Goal: Check status: Check status

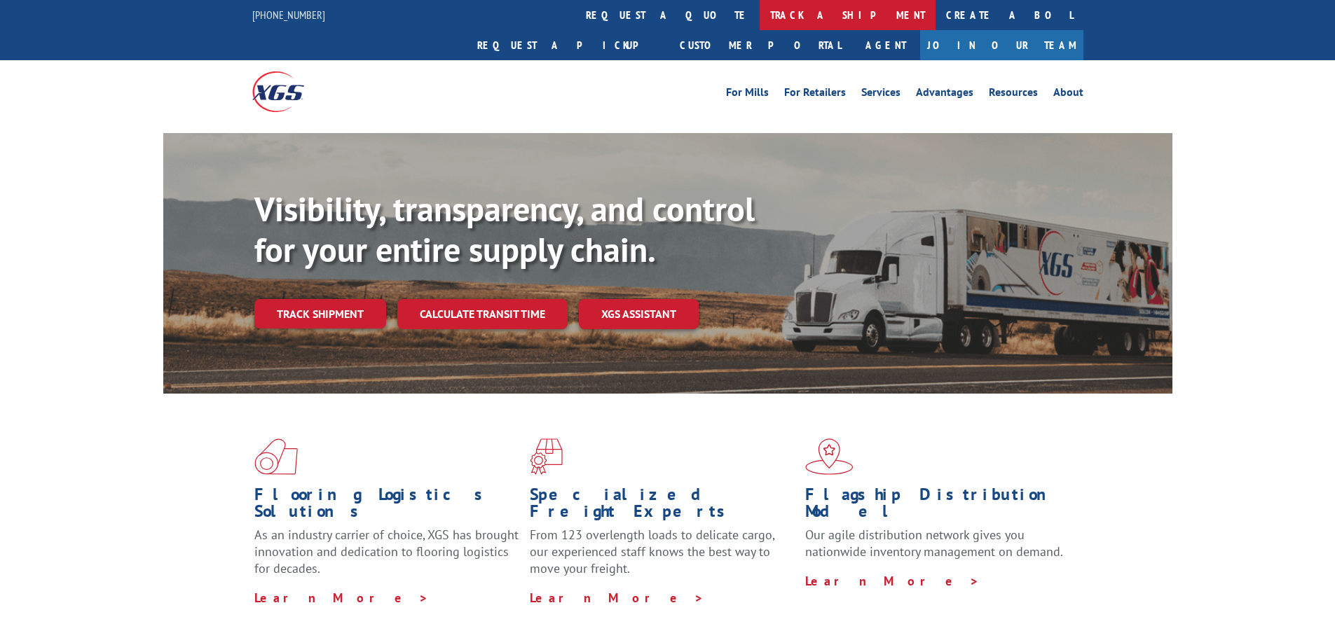
click at [759, 17] on link "track a shipment" at bounding box center [847, 15] width 176 height 30
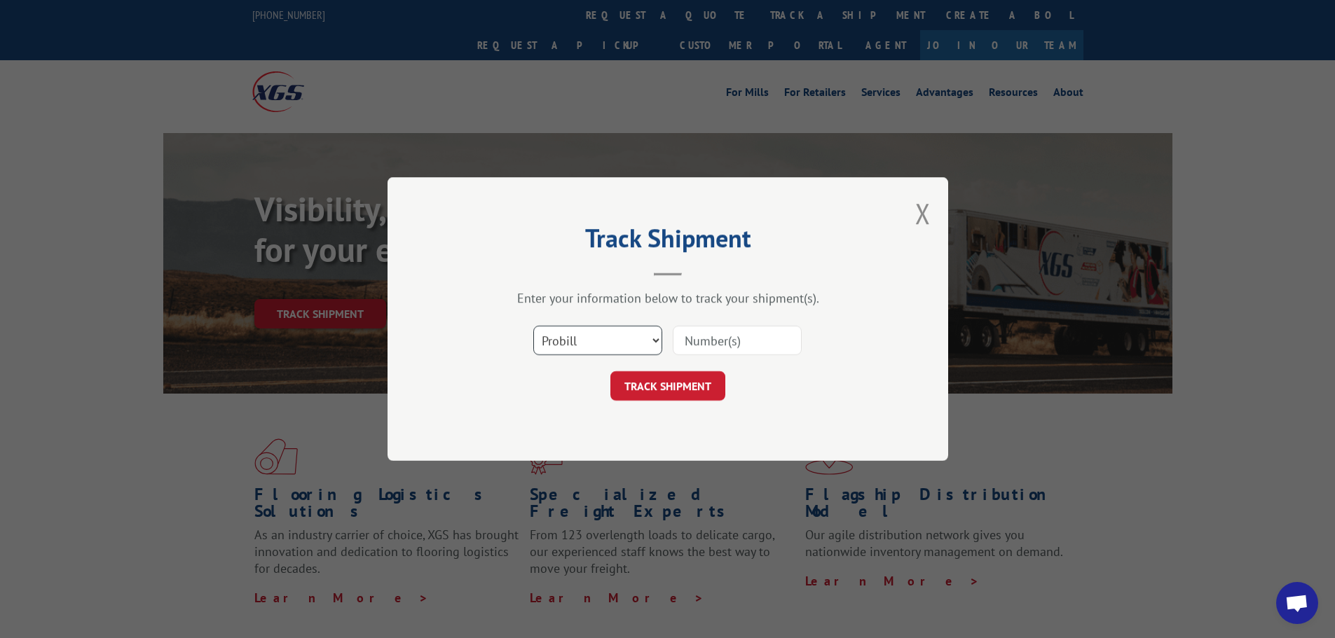
click at [615, 333] on select "Select category... Probill BOL PO" at bounding box center [597, 340] width 129 height 29
select select "bol"
click at [533, 326] on select "Select category... Probill BOL PO" at bounding box center [597, 340] width 129 height 29
click at [722, 350] on input at bounding box center [737, 340] width 129 height 29
paste input "265561282"
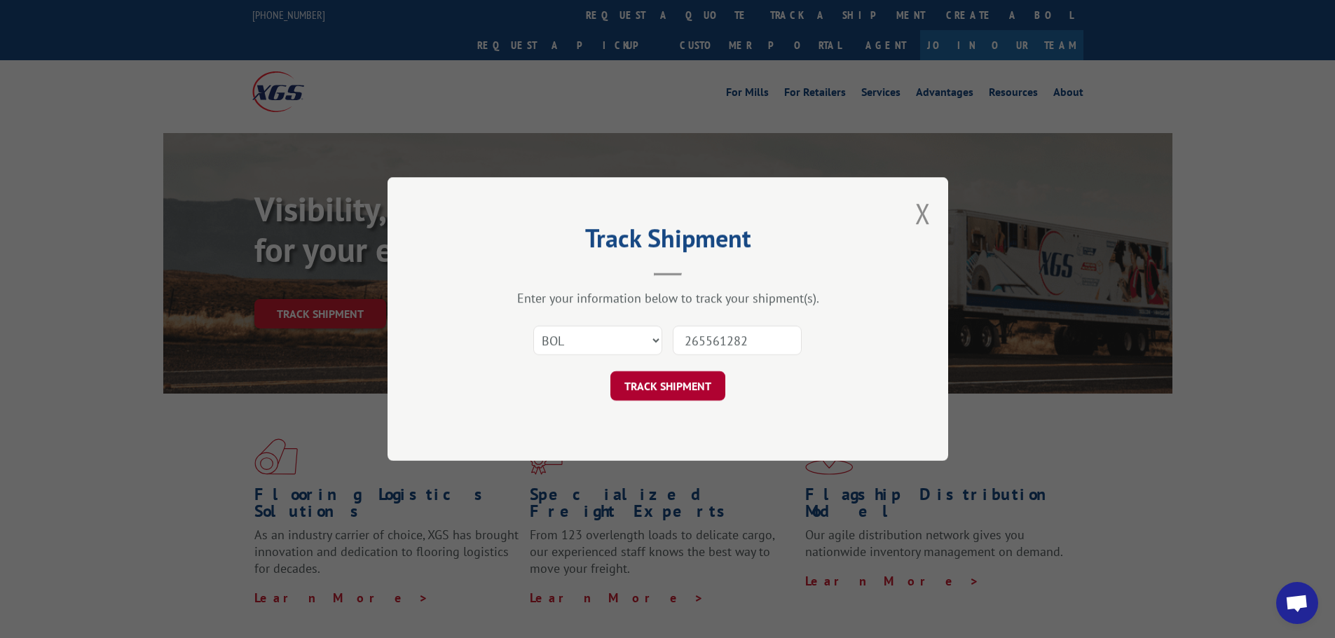
type input "265561282"
click at [680, 383] on button "TRACK SHIPMENT" at bounding box center [667, 385] width 115 height 29
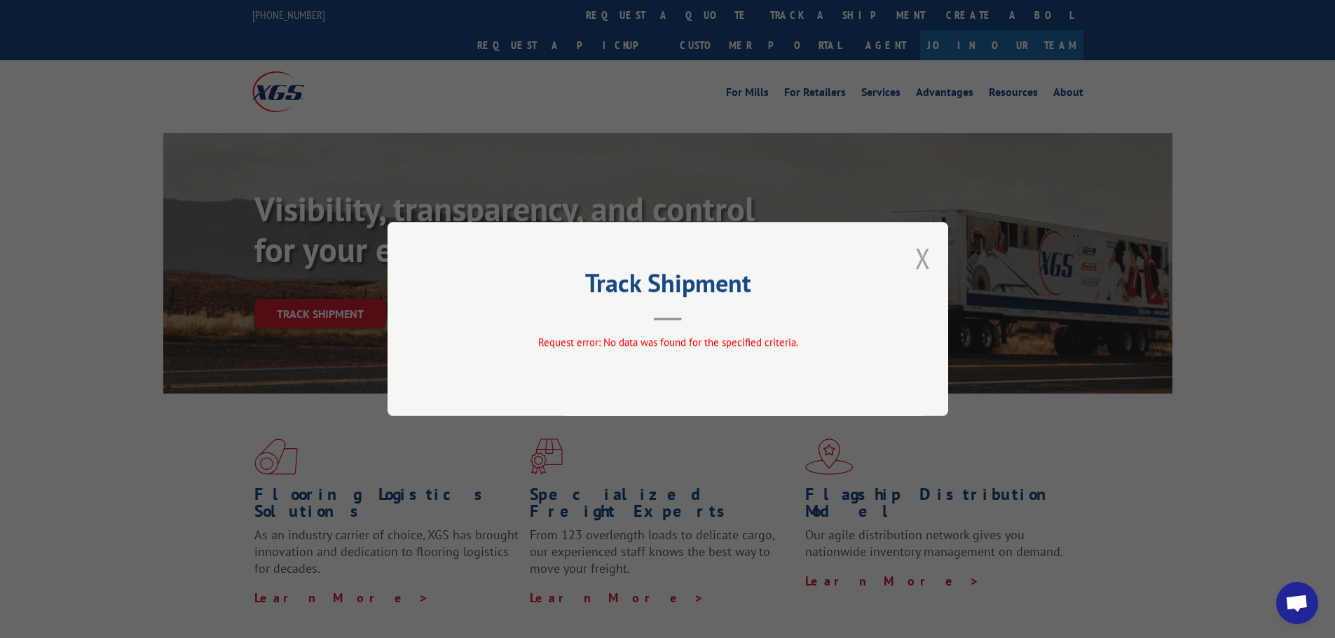
click at [919, 258] on button "Close modal" at bounding box center [922, 258] width 15 height 37
